Goal: Information Seeking & Learning: Check status

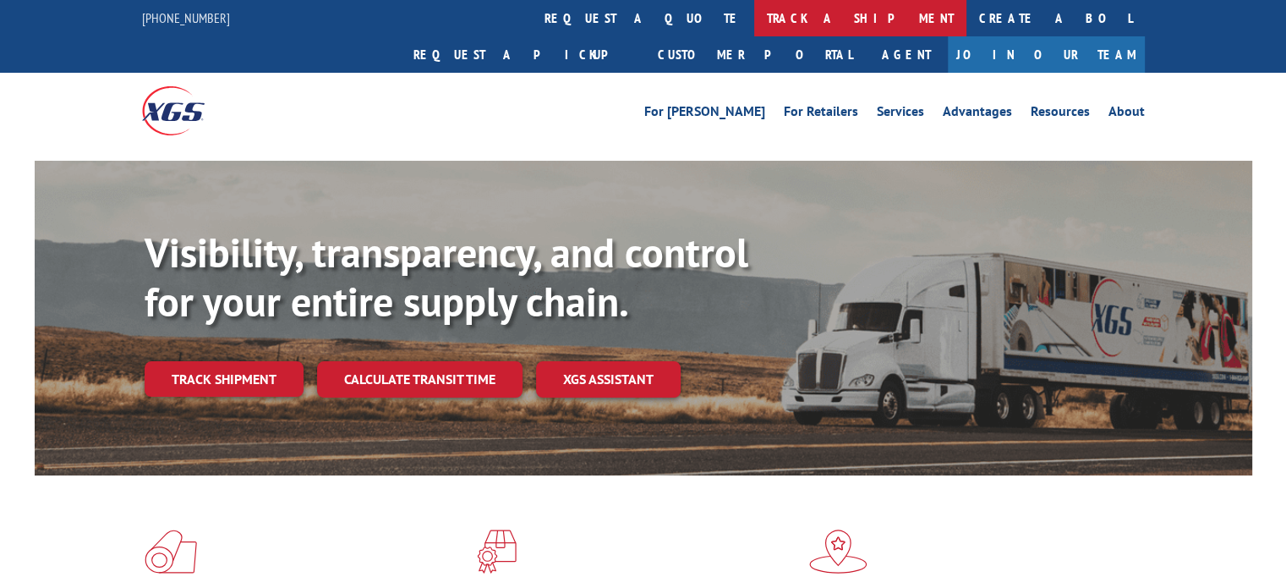
click at [754, 21] on link "track a shipment" at bounding box center [860, 18] width 212 height 36
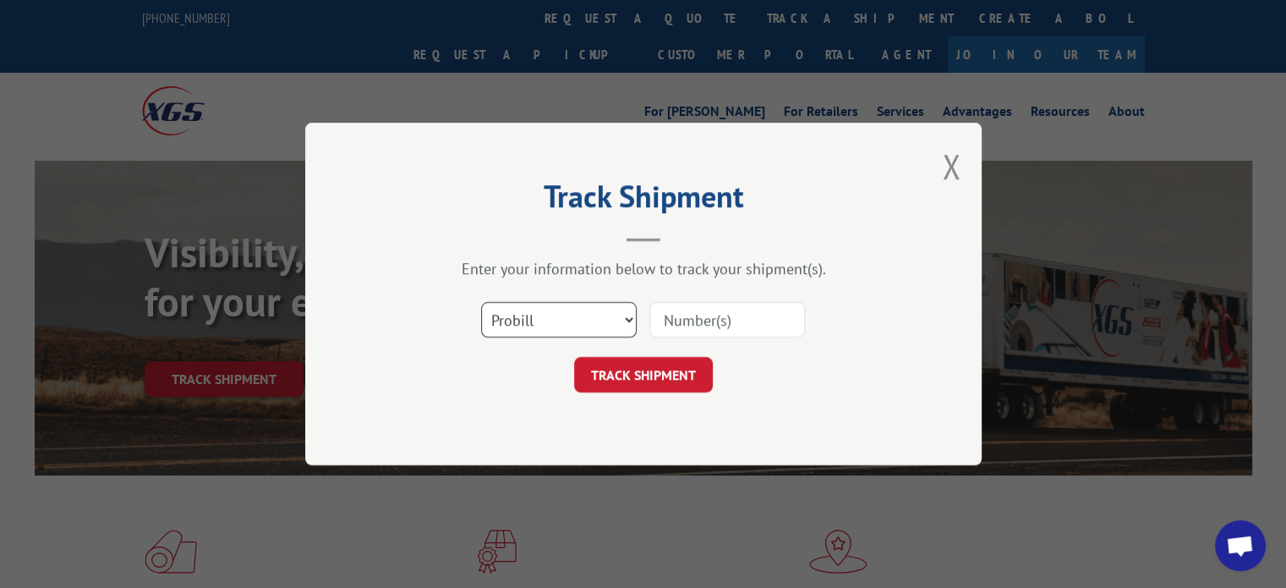
click at [599, 319] on select "Select category... Probill BOL PO" at bounding box center [559, 320] width 156 height 36
select select "po"
click at [481, 302] on select "Select category... Probill BOL PO" at bounding box center [559, 320] width 156 height 36
paste input "11510820"
type input "11510820"
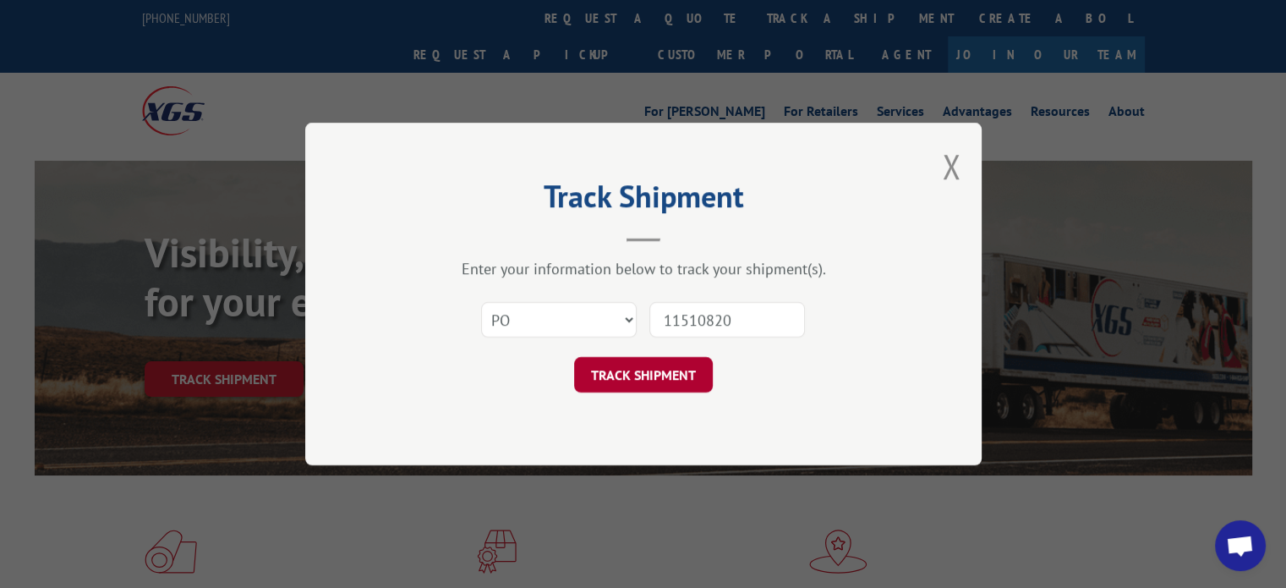
click at [626, 382] on button "TRACK SHIPMENT" at bounding box center [643, 375] width 139 height 36
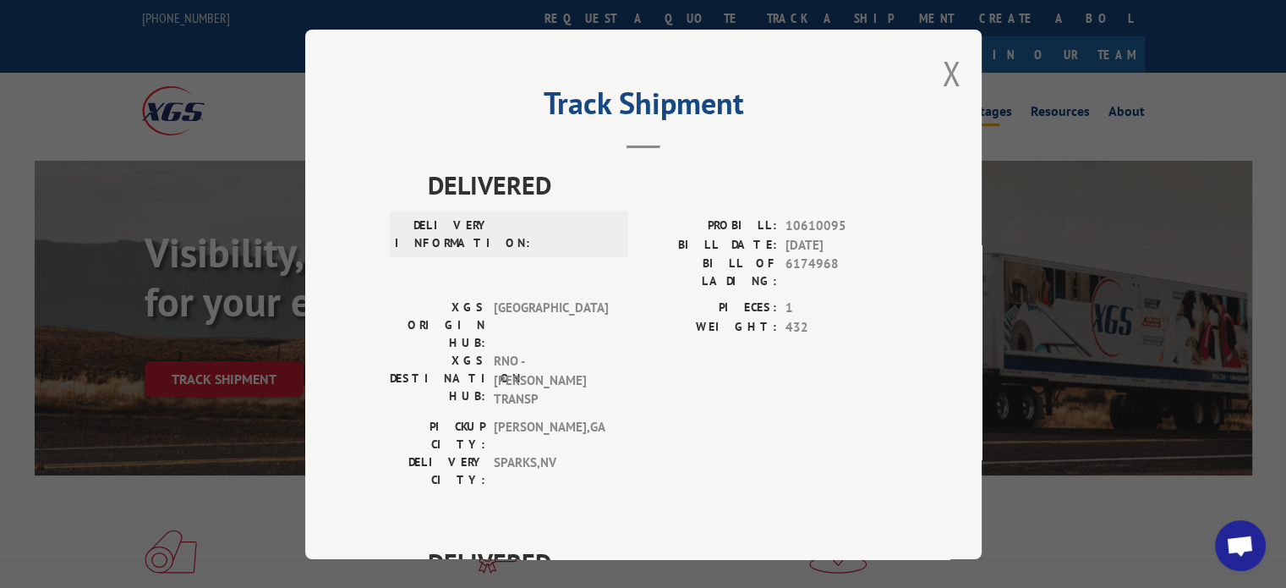
click at [949, 72] on button "Close modal" at bounding box center [951, 73] width 19 height 45
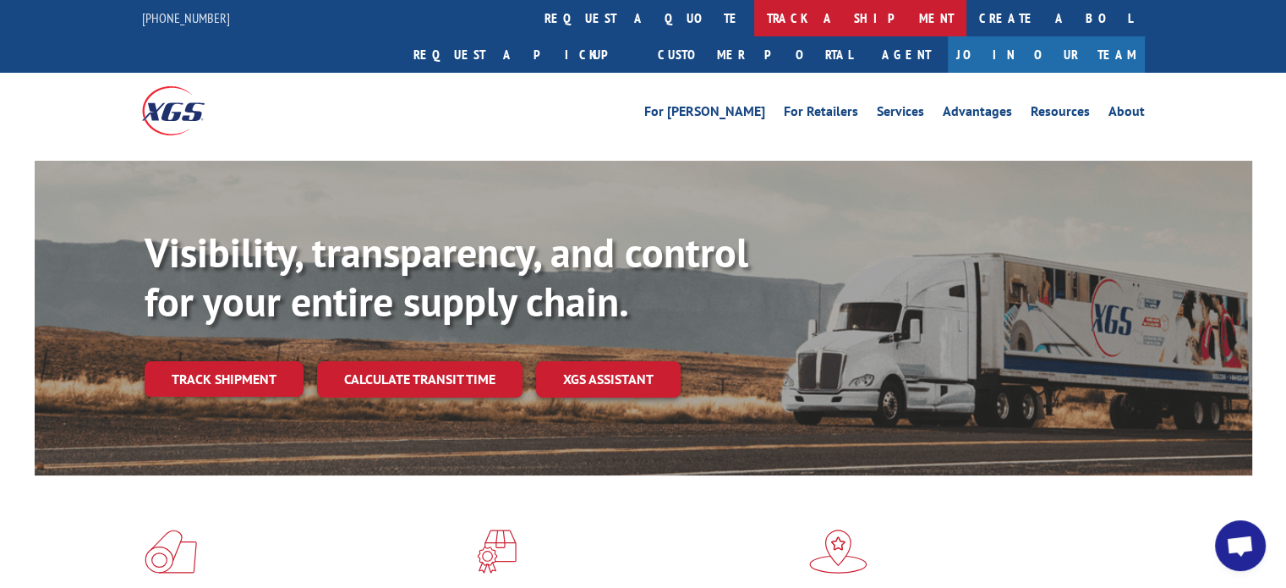
click at [754, 16] on link "track a shipment" at bounding box center [860, 18] width 212 height 36
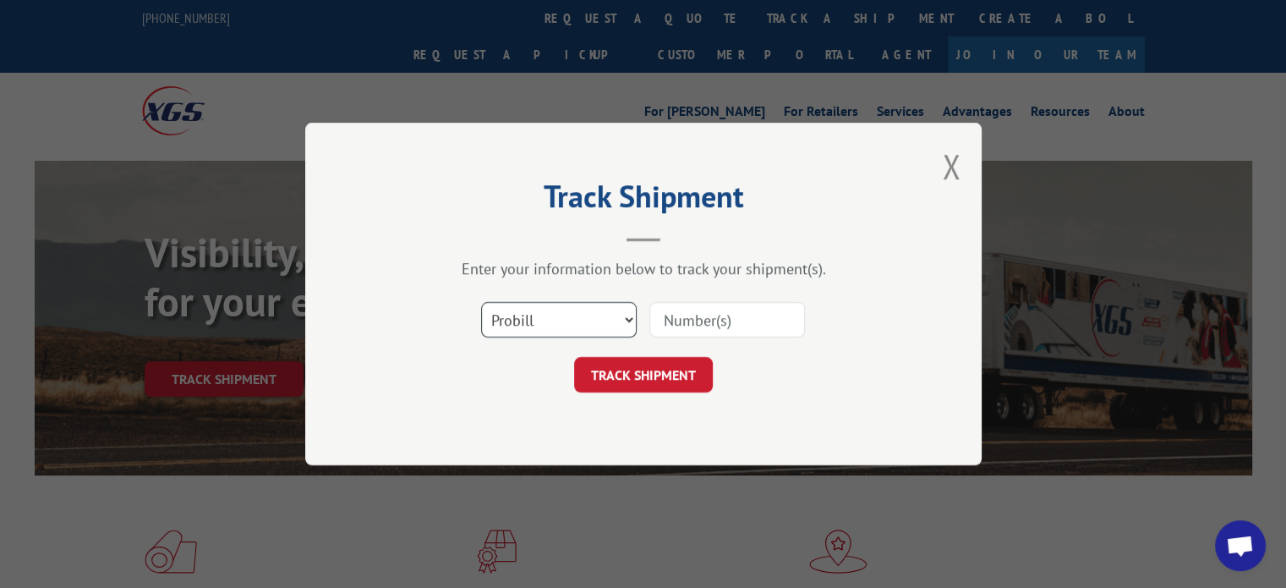
drag, startPoint x: 538, startPoint y: 323, endPoint x: 533, endPoint y: 334, distance: 12.1
click at [538, 323] on select "Select category... Probill BOL PO" at bounding box center [559, 320] width 156 height 36
select select "po"
click at [481, 302] on select "Select category... Probill BOL PO" at bounding box center [559, 320] width 156 height 36
paste input "41519794"
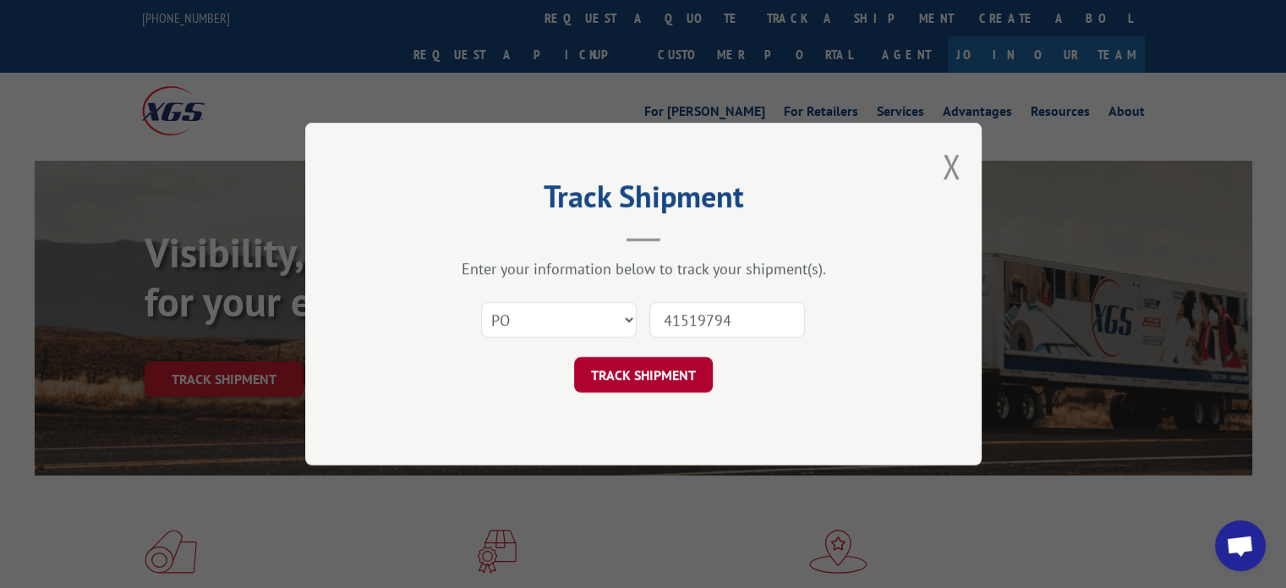
type input "41519794"
click at [653, 378] on button "TRACK SHIPMENT" at bounding box center [643, 375] width 139 height 36
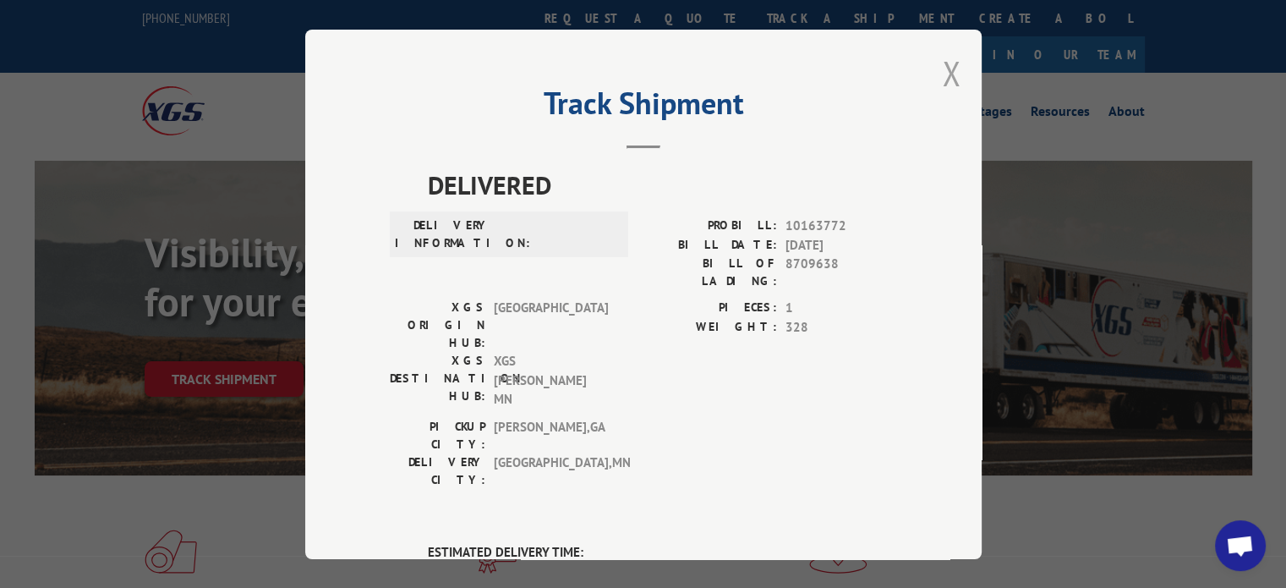
click at [943, 68] on button "Close modal" at bounding box center [951, 73] width 19 height 45
